Goal: Information Seeking & Learning: Compare options

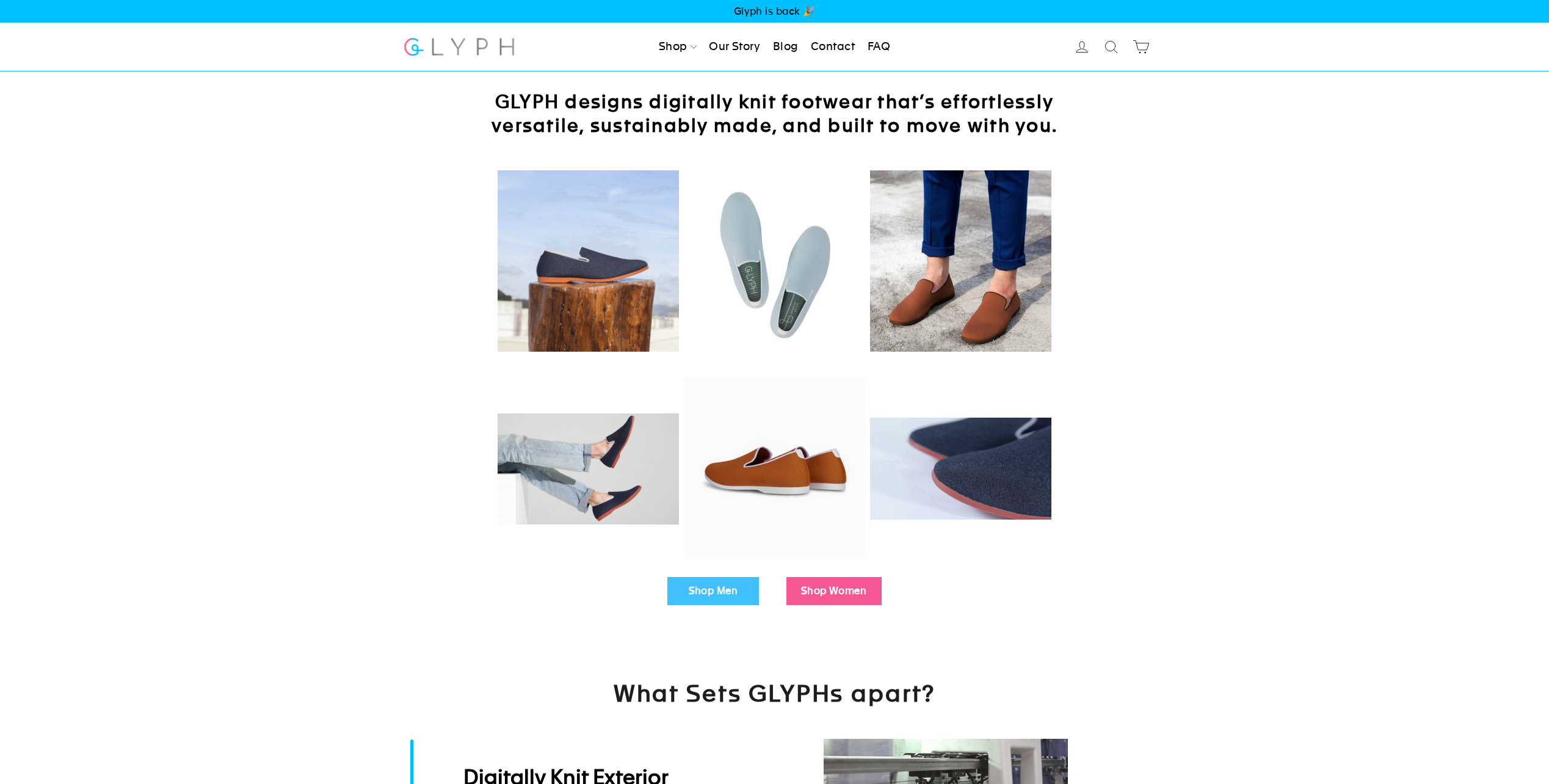
click at [722, 589] on link "Shop Men" at bounding box center [713, 590] width 91 height 28
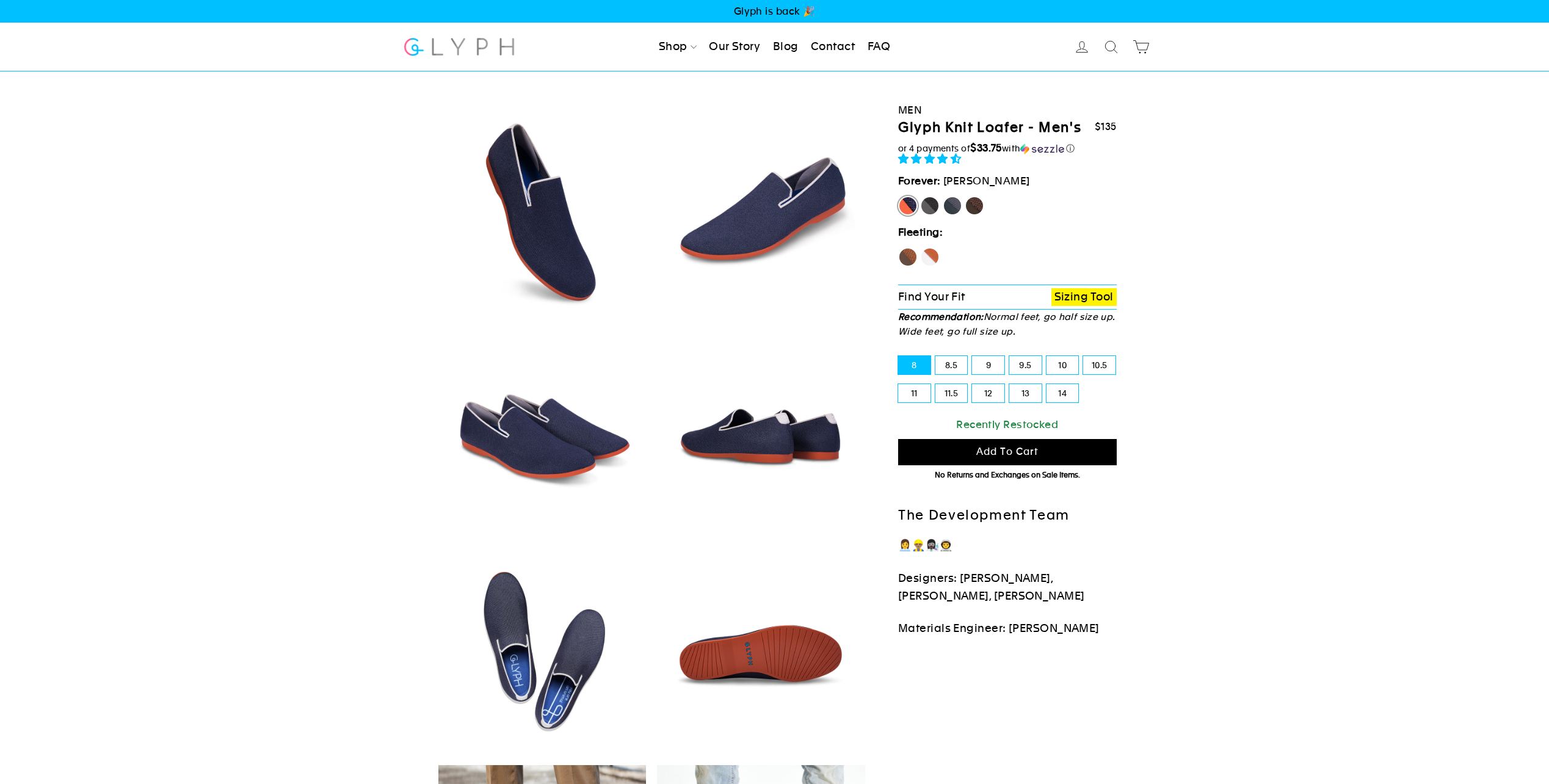
select select "highest-rating"
click at [929, 203] on label "Panther" at bounding box center [930, 206] width 20 height 20
click at [920, 196] on input "Panther" at bounding box center [920, 196] width 1 height 1
radio input "true"
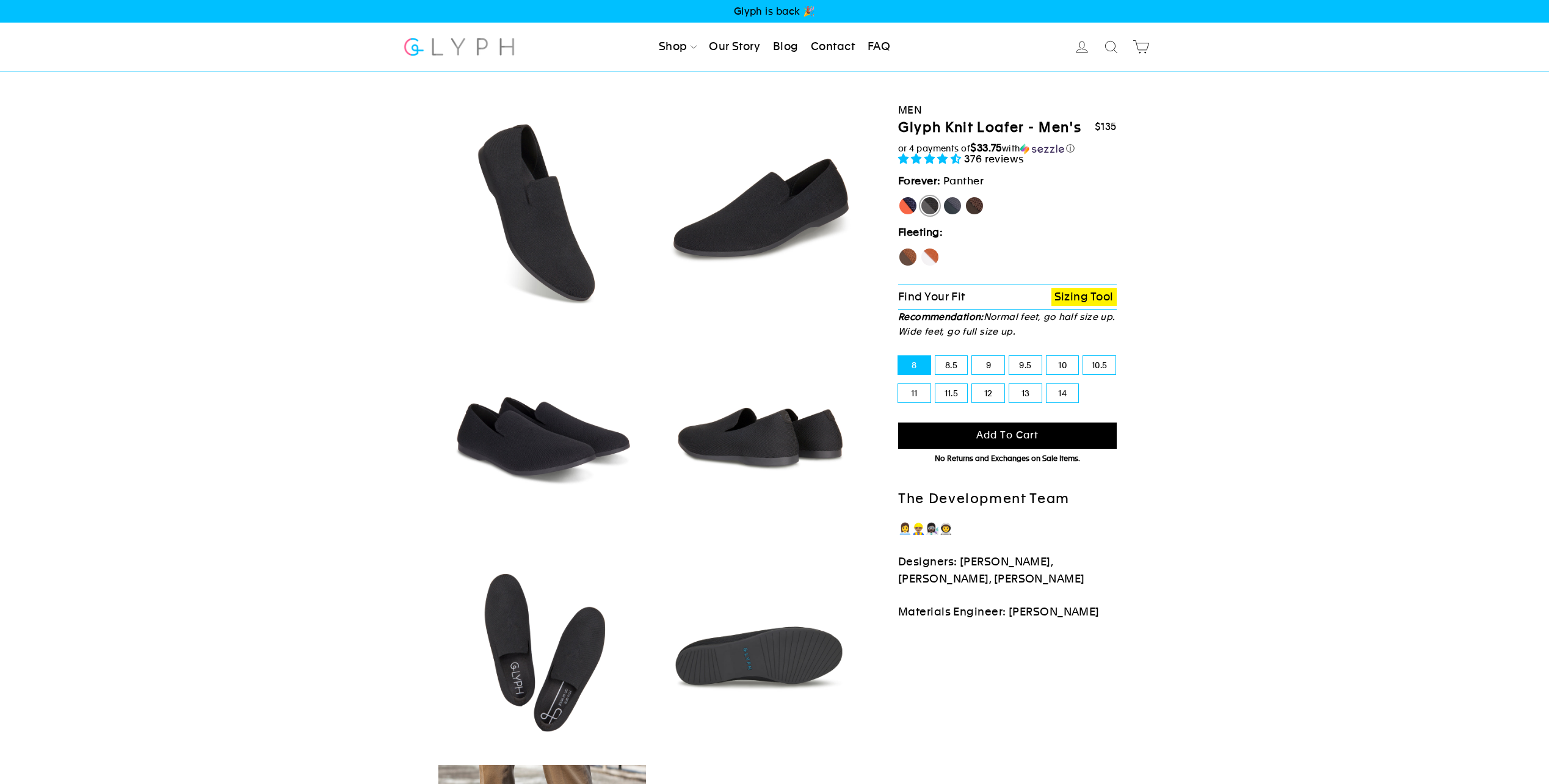
click at [955, 207] on label "Rhino" at bounding box center [952, 206] width 20 height 20
click at [944, 196] on input "Rhino" at bounding box center [943, 196] width 1 height 1
radio input "true"
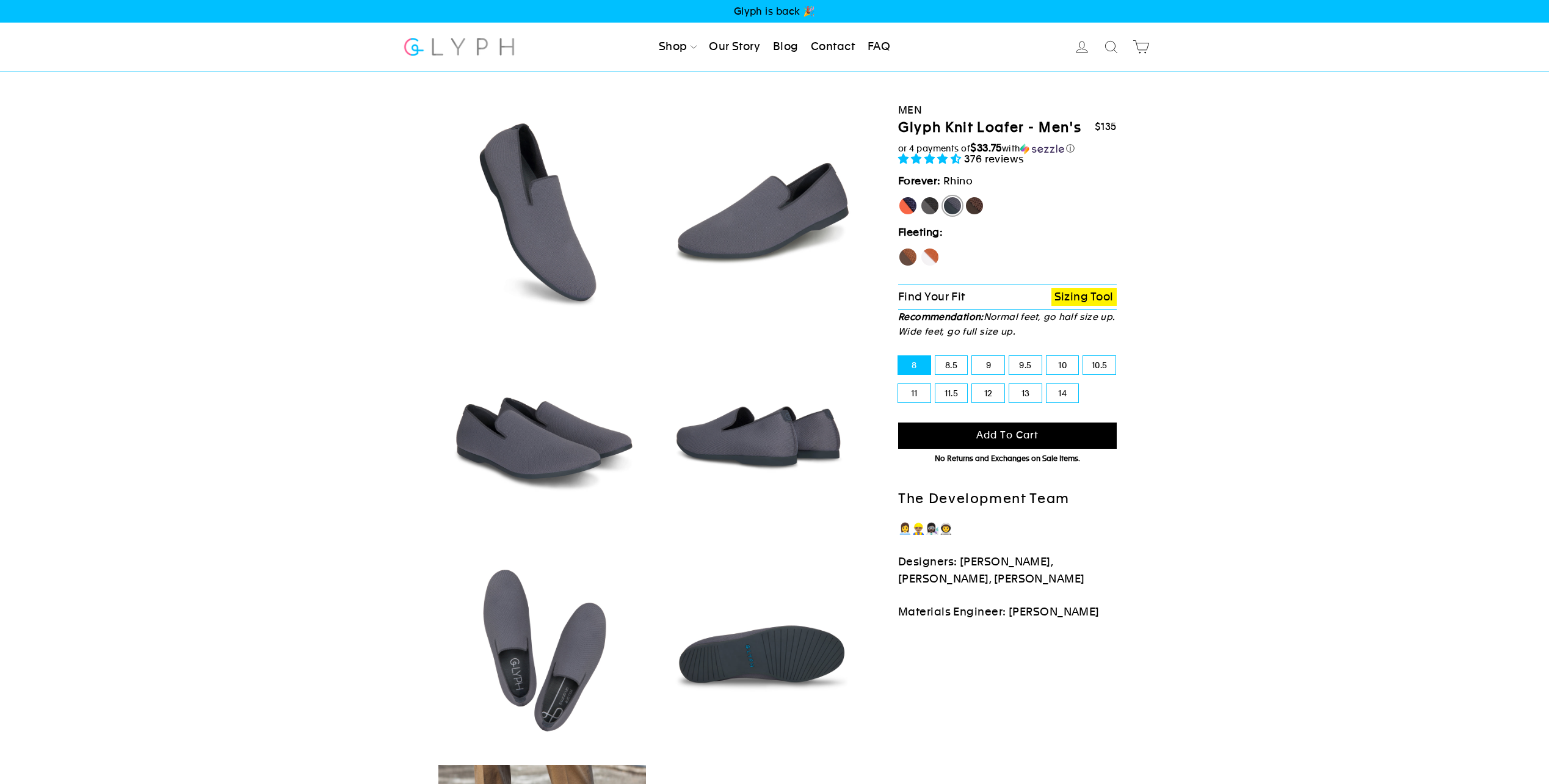
click at [975, 205] on label "Mustang" at bounding box center [975, 206] width 20 height 20
click at [965, 196] on input "Mustang" at bounding box center [965, 196] width 1 height 1
radio input "true"
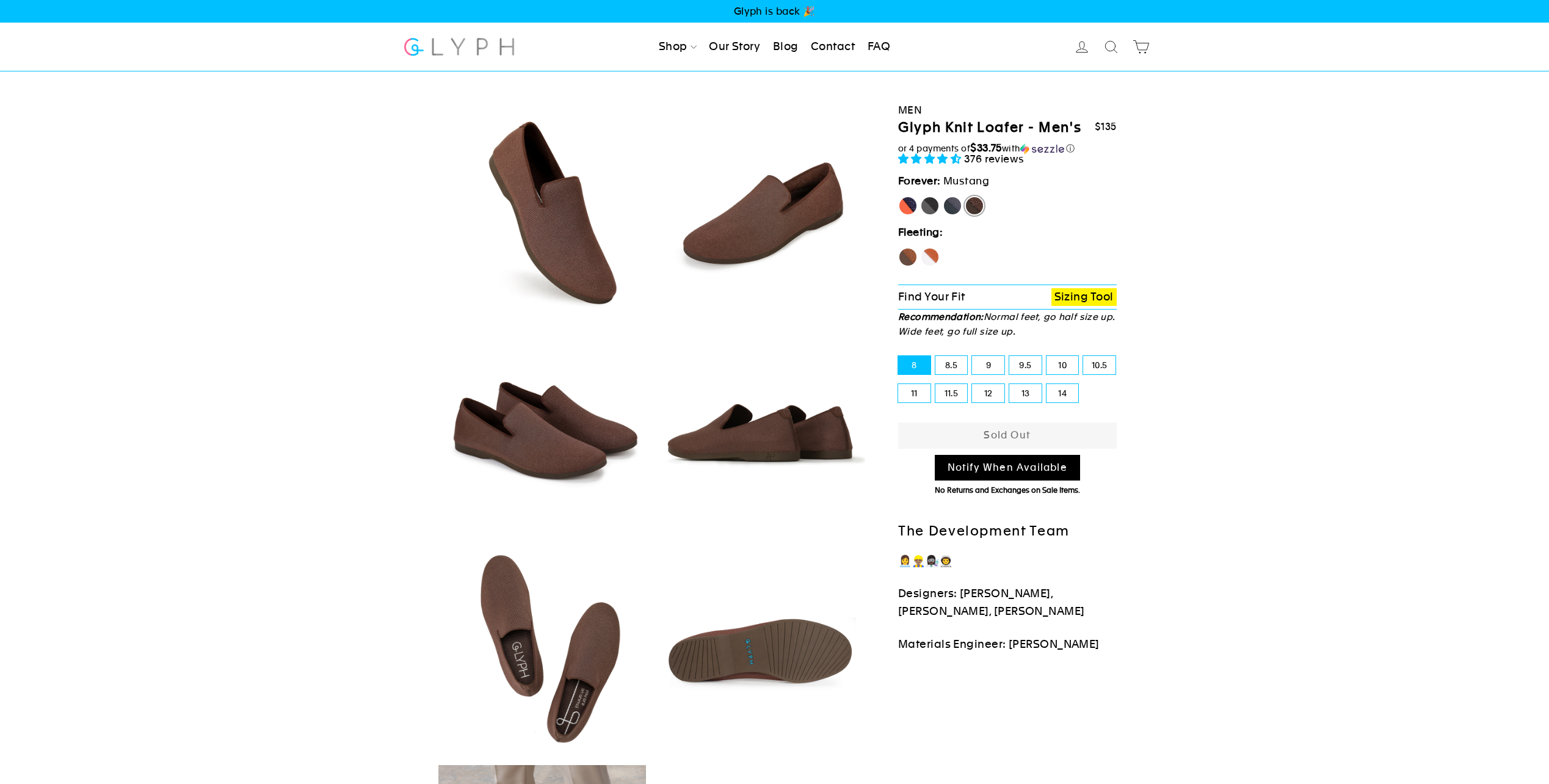
click at [908, 255] on label "Hawk" at bounding box center [908, 256] width 20 height 20
click at [899, 248] on input "Hawk" at bounding box center [898, 247] width 1 height 1
radio input "true"
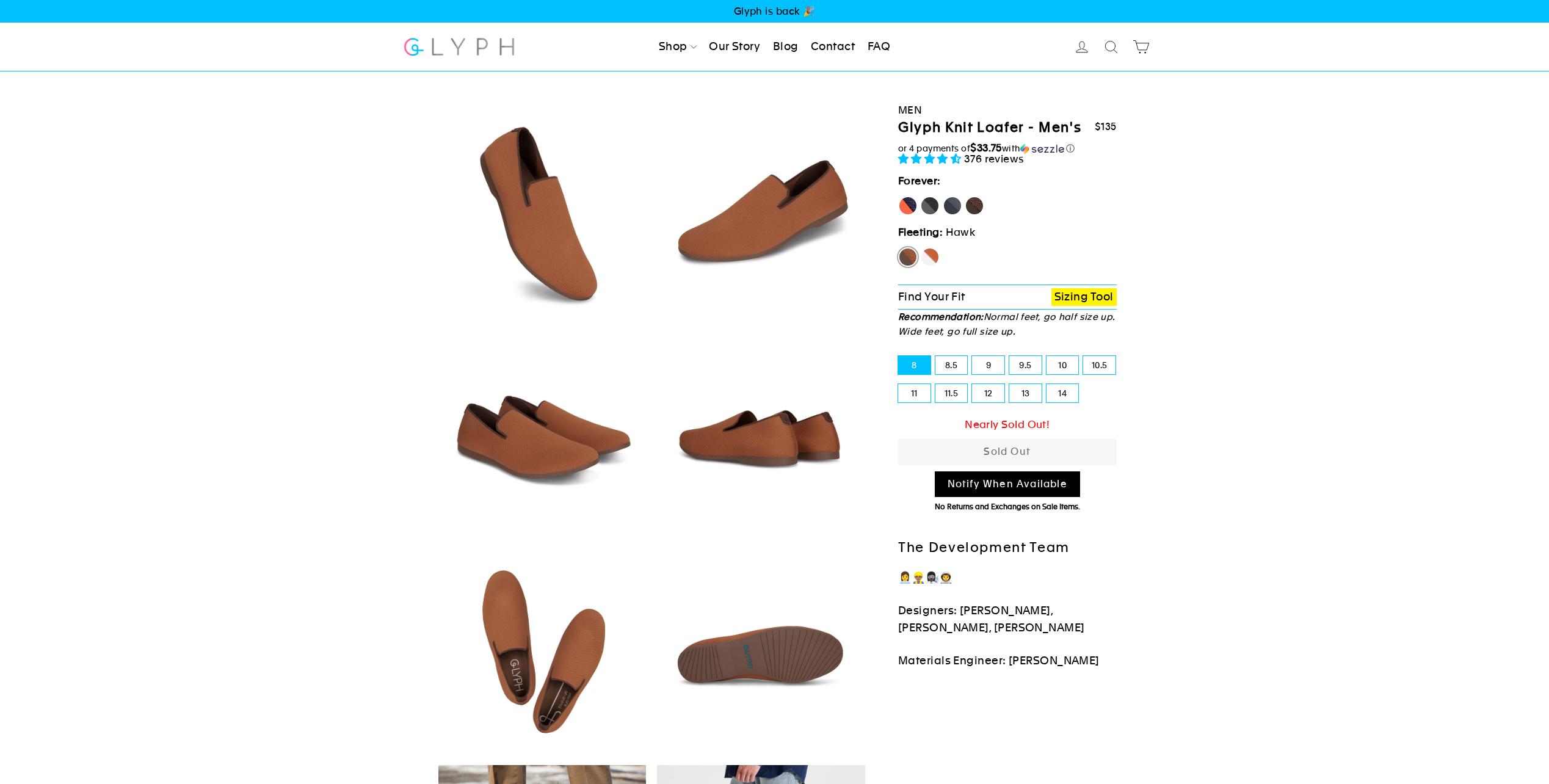
click at [930, 255] on label "Fox" at bounding box center [930, 256] width 20 height 20
click at [920, 248] on input "Fox" at bounding box center [920, 247] width 1 height 1
radio input "true"
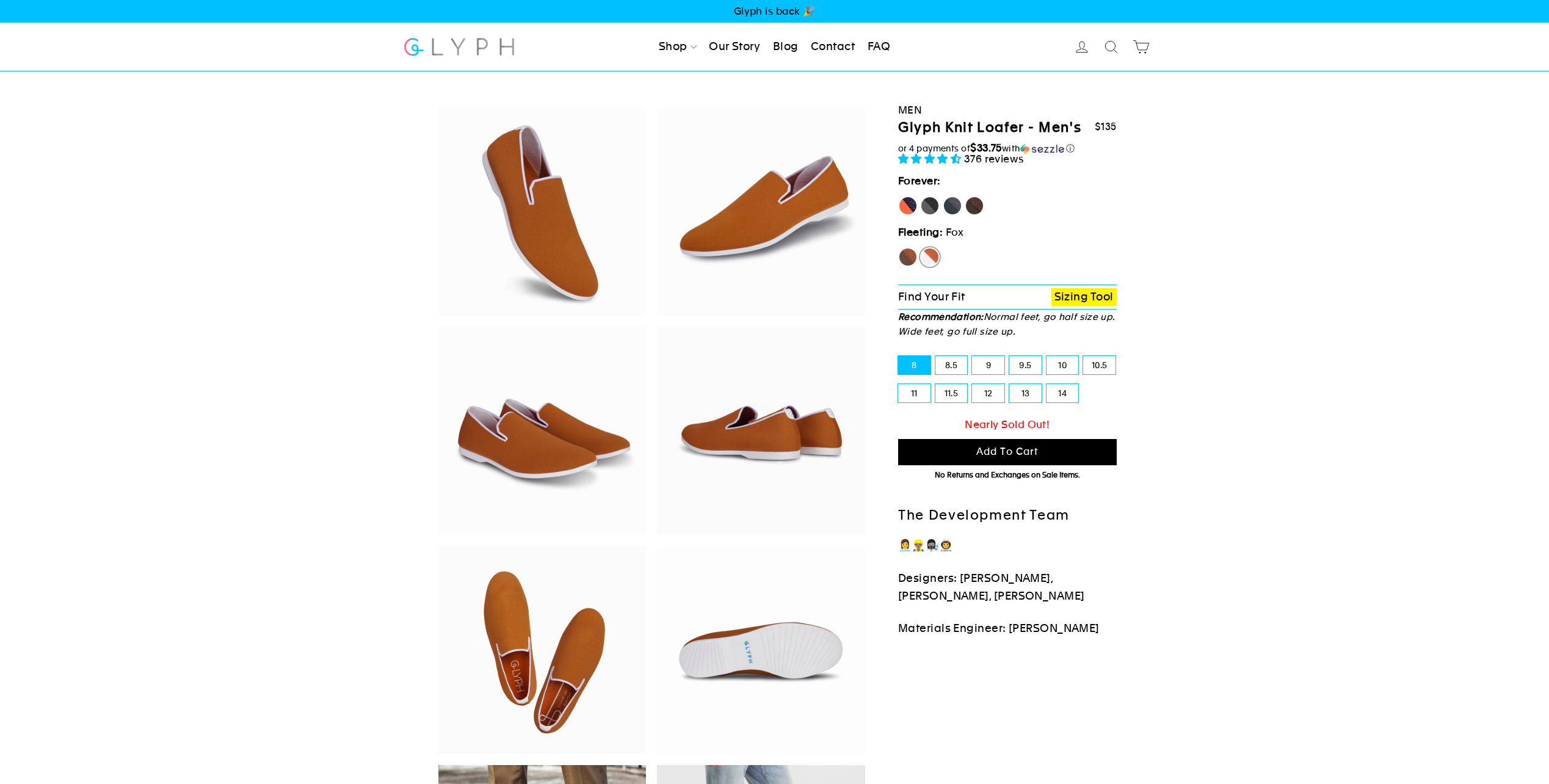
click at [903, 252] on label "Hawk" at bounding box center [908, 256] width 20 height 20
click at [899, 248] on input "Hawk" at bounding box center [898, 247] width 1 height 1
radio input "true"
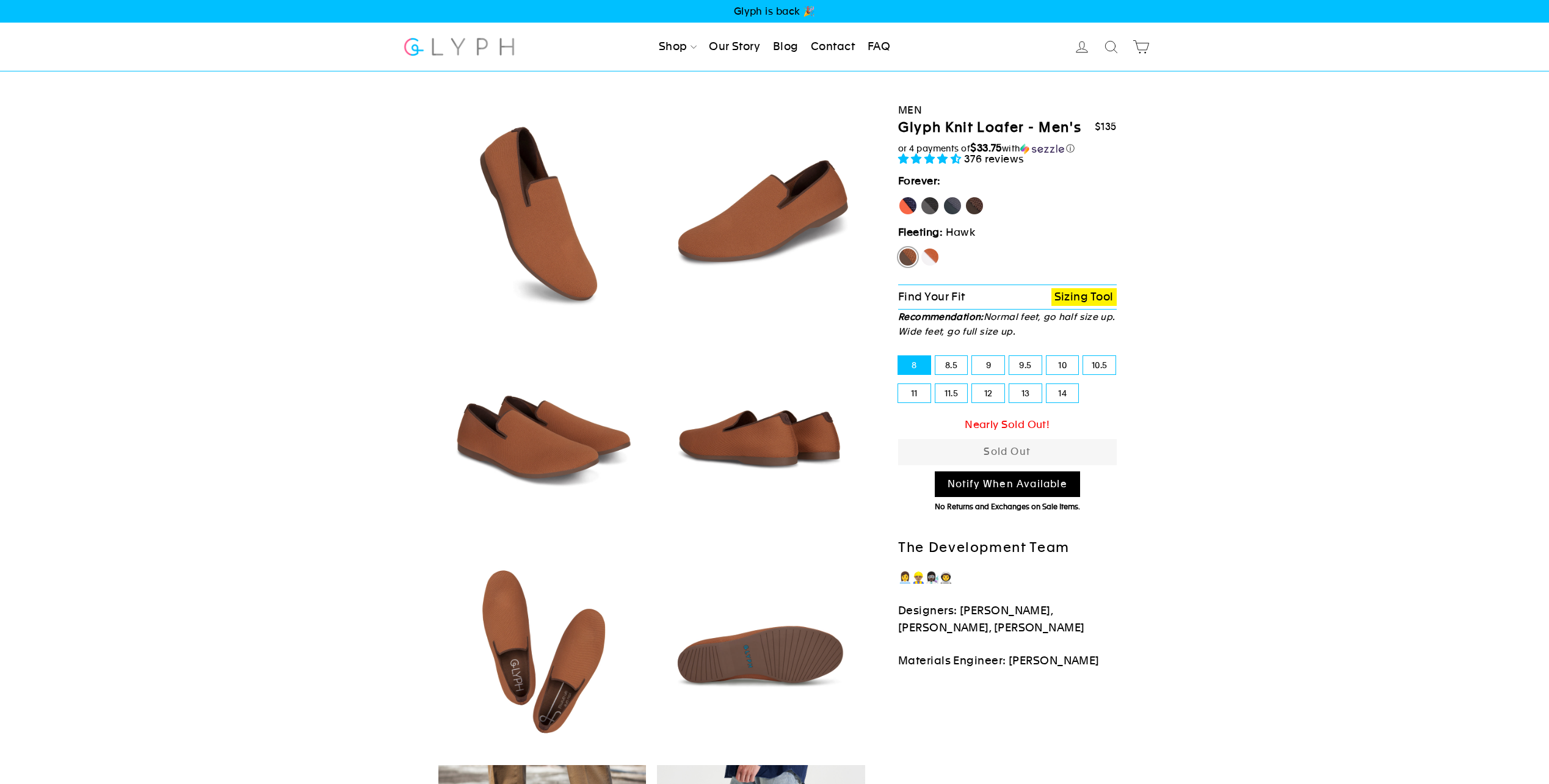
click at [963, 393] on label "11.5" at bounding box center [951, 392] width 33 height 18
click at [936, 385] on input "11.5" at bounding box center [935, 384] width 1 height 1
radio input "true"
click at [1035, 363] on label "9.5" at bounding box center [1025, 364] width 33 height 18
click at [1010, 356] on input "9.5" at bounding box center [1009, 355] width 1 height 1
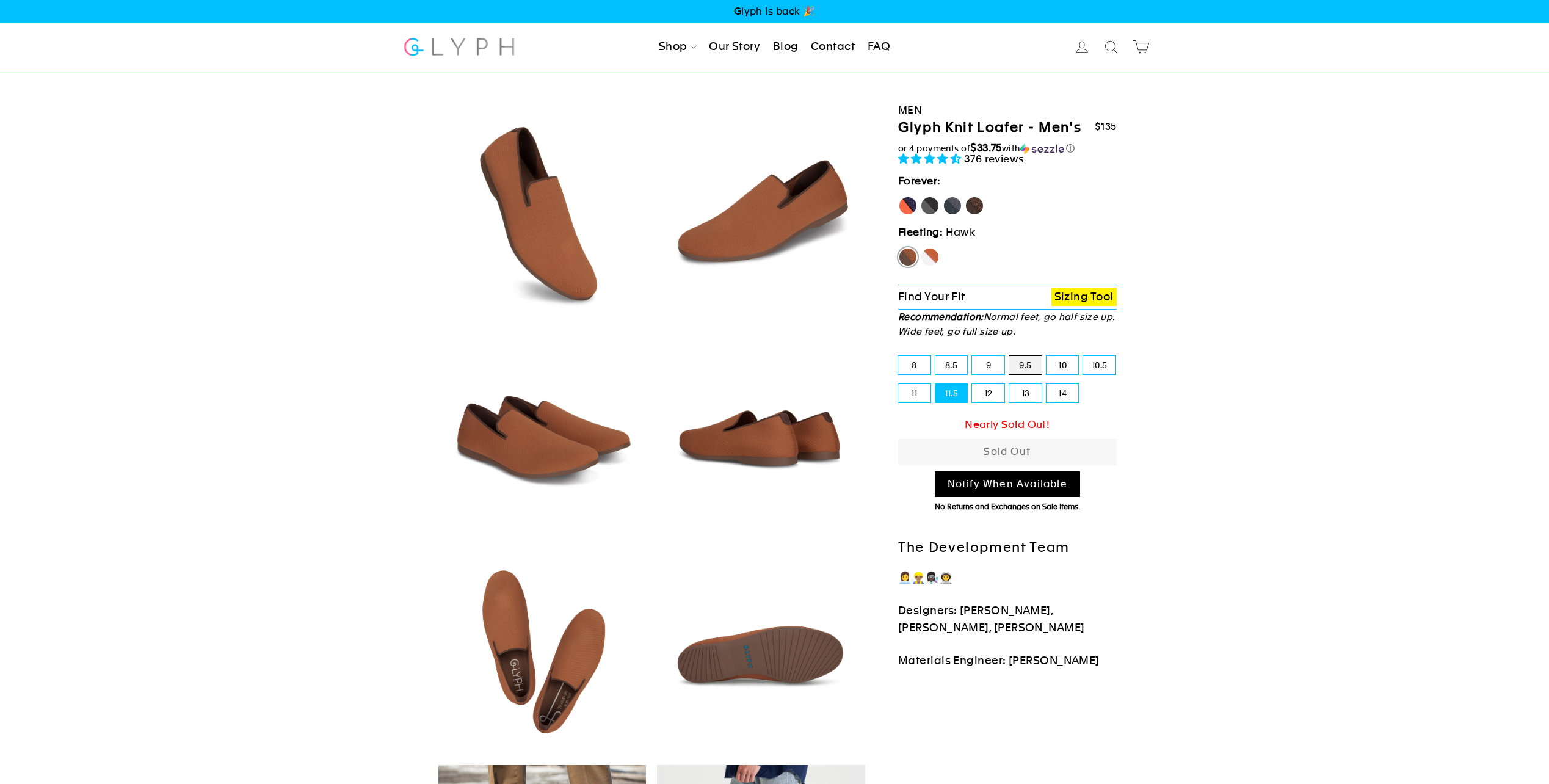
radio input "true"
click at [1089, 361] on label "10.5" at bounding box center [1100, 364] width 33 height 18
click at [1084, 356] on input "10.5" at bounding box center [1083, 355] width 1 height 1
radio input "true"
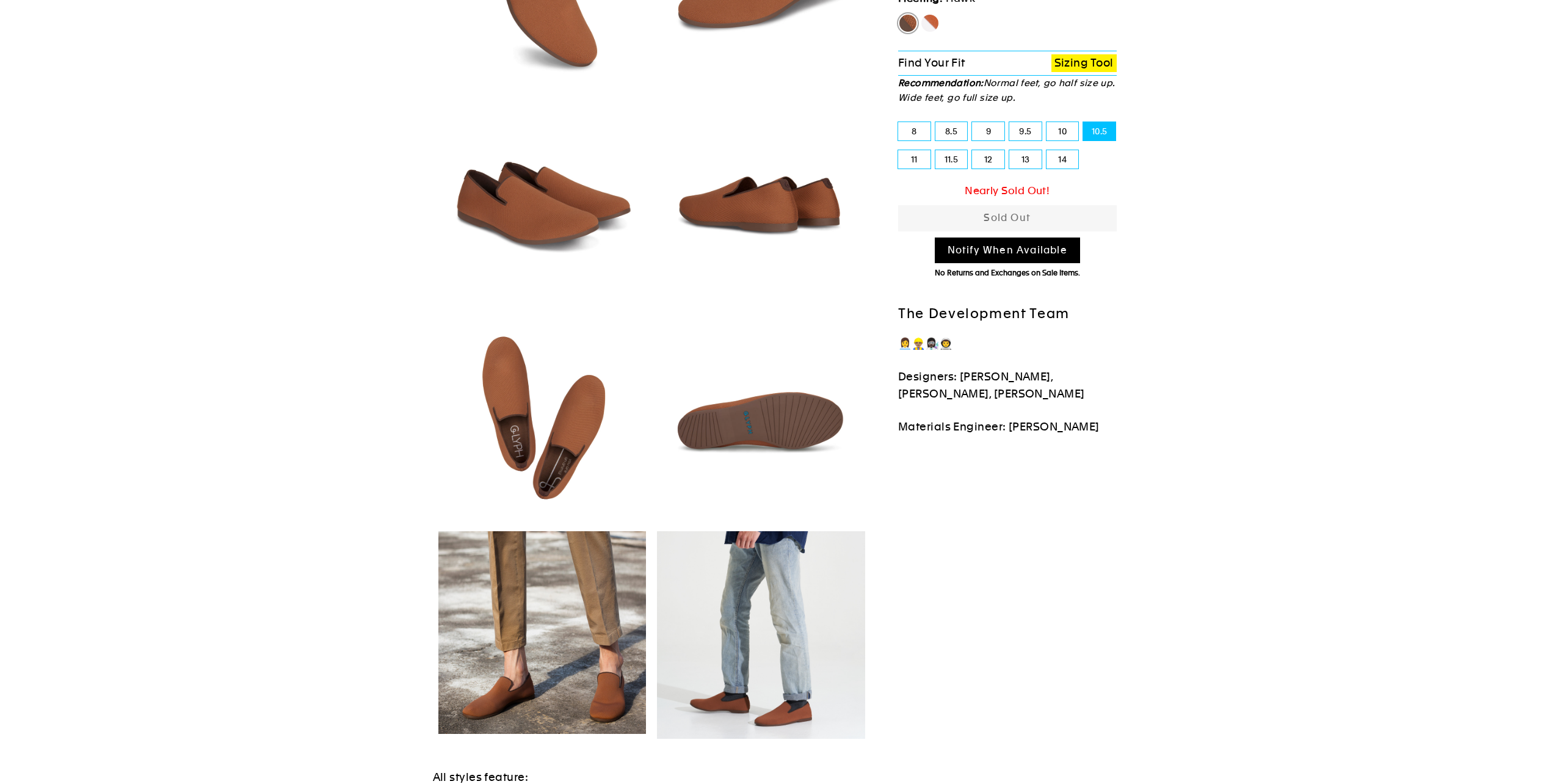
scroll to position [61, 0]
